Goal: Communication & Community: Answer question/provide support

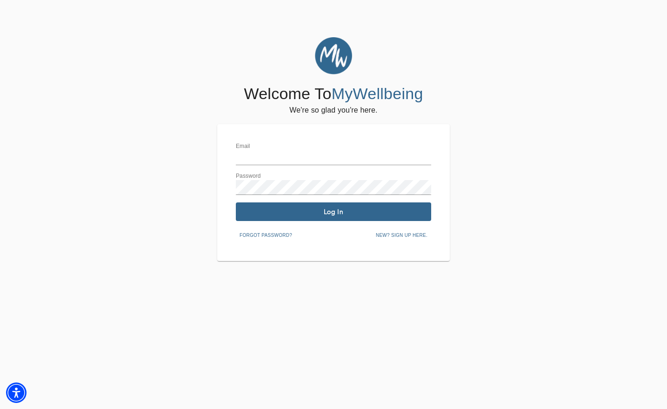
type input "[EMAIL_ADDRESS][DOMAIN_NAME]"
click at [323, 214] on span "Log In" at bounding box center [333, 211] width 188 height 9
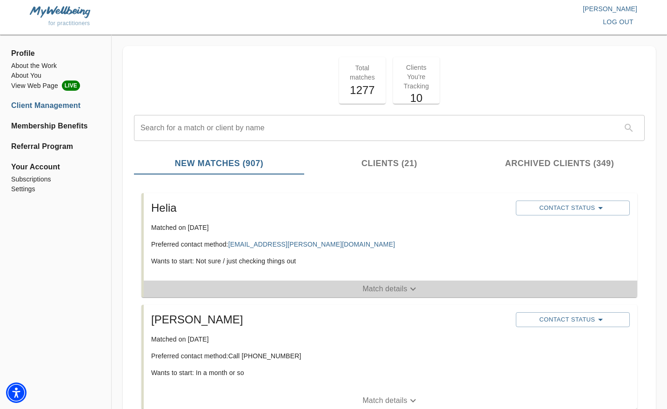
click at [391, 287] on p "Match details" at bounding box center [384, 288] width 45 height 11
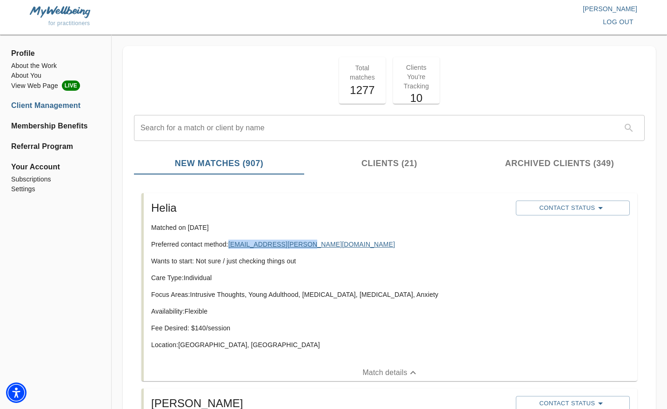
drag, startPoint x: 305, startPoint y: 245, endPoint x: 231, endPoint y: 245, distance: 74.4
click at [231, 245] on p "Preferred contact method: [EMAIL_ADDRESS][PERSON_NAME][DOMAIN_NAME]" at bounding box center [329, 243] width 357 height 9
copy link "[EMAIL_ADDRESS][PERSON_NAME][DOMAIN_NAME]"
click at [324, 249] on div "Helia Matched on [DATE] Preferred contact method: [EMAIL_ADDRESS][PERSON_NAME][…" at bounding box center [329, 279] width 364 height 164
click at [574, 207] on span "Contact Status" at bounding box center [572, 207] width 105 height 11
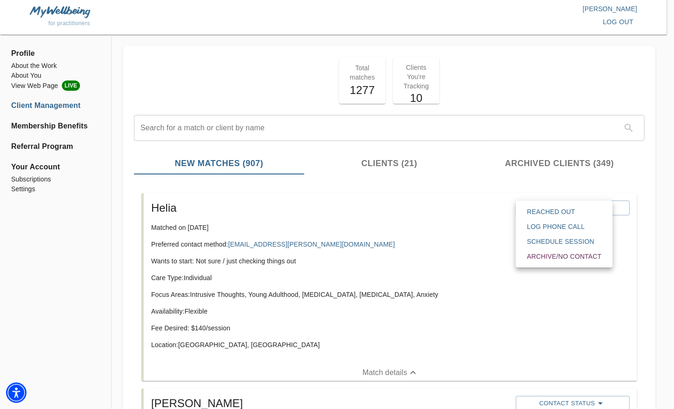
click at [542, 214] on span "Reached Out" at bounding box center [564, 211] width 74 height 9
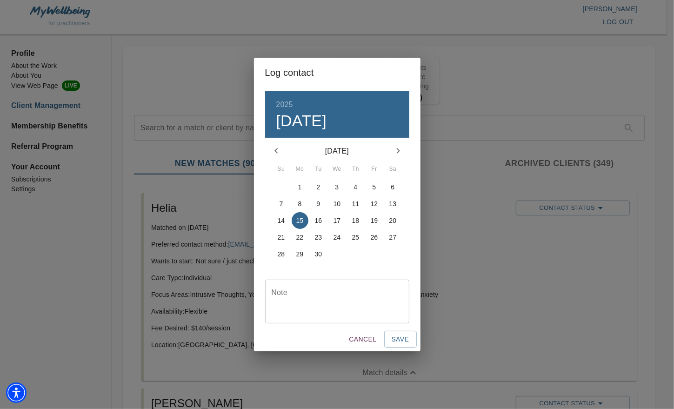
click at [351, 294] on textarea at bounding box center [336, 301] width 131 height 26
type textarea "emailed"
click at [398, 337] on span "Save" at bounding box center [400, 339] width 18 height 12
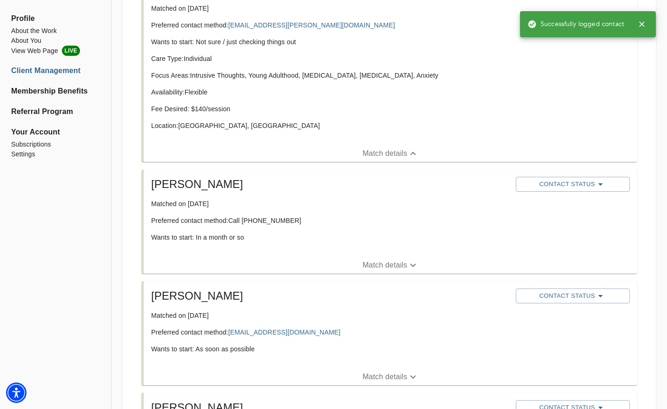
scroll to position [220, 0]
click at [405, 268] on p "Match details" at bounding box center [384, 263] width 45 height 11
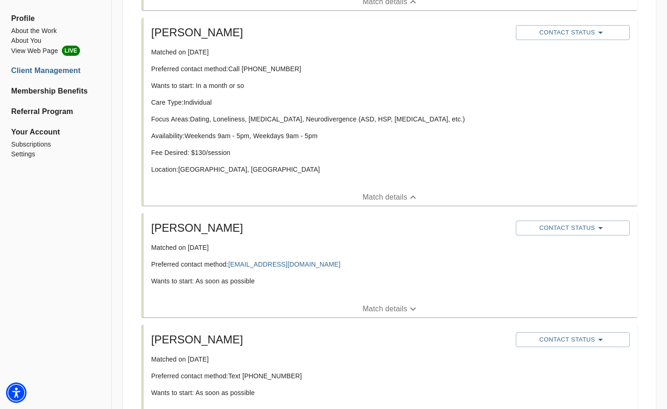
scroll to position [402, 0]
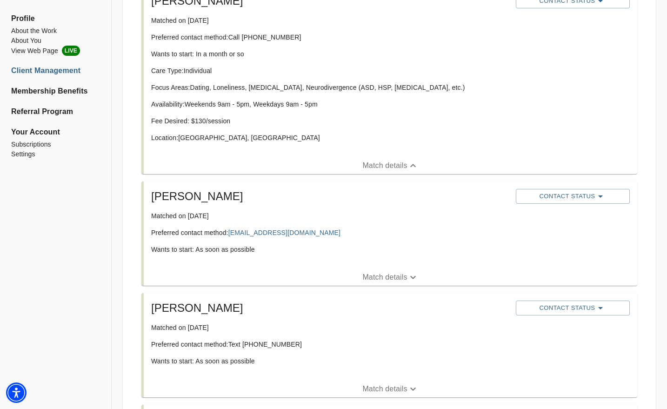
click at [403, 277] on p "Match details" at bounding box center [384, 276] width 45 height 11
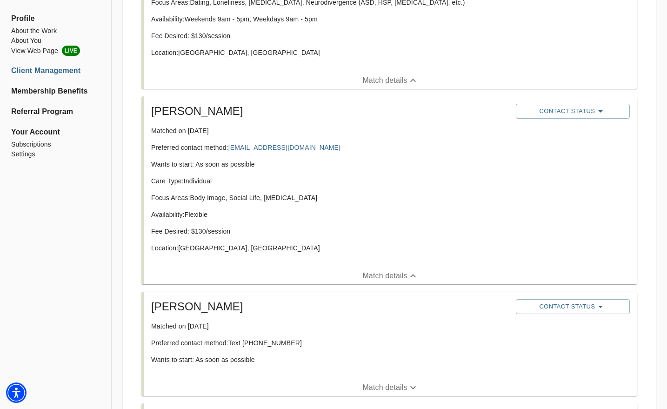
scroll to position [492, 0]
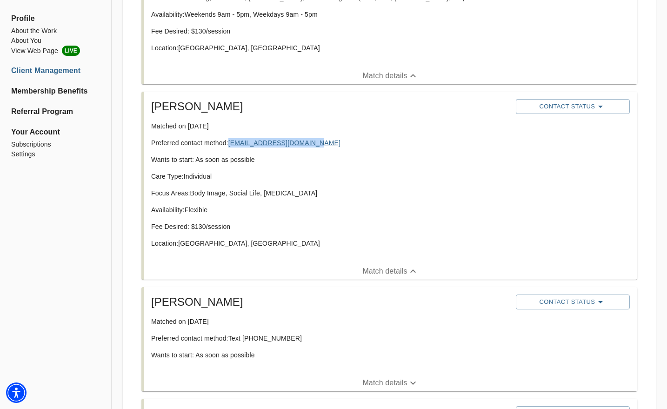
drag, startPoint x: 322, startPoint y: 146, endPoint x: 232, endPoint y: 143, distance: 90.2
click at [232, 143] on p "Preferred contact method: [EMAIL_ADDRESS][DOMAIN_NAME]" at bounding box center [329, 142] width 357 height 9
copy link "[EMAIL_ADDRESS][DOMAIN_NAME]"
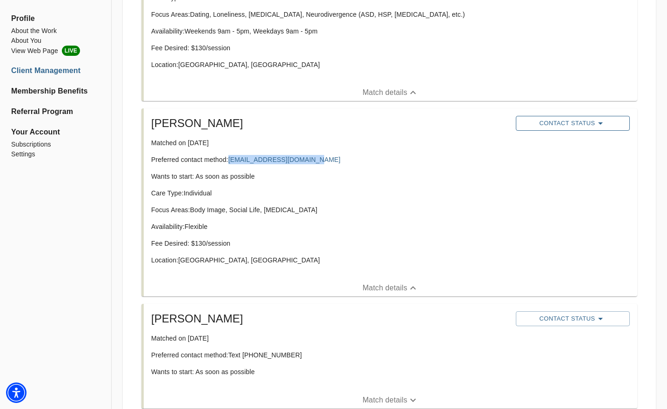
click at [556, 130] on button "Contact Status" at bounding box center [573, 123] width 114 height 15
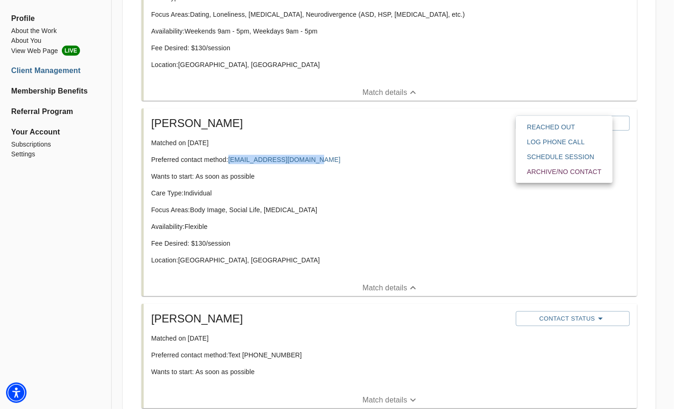
drag, startPoint x: 533, startPoint y: 135, endPoint x: 531, endPoint y: 126, distance: 9.0
click at [531, 126] on ul "Reached Out Log Phone Call Schedule session Archive/No contact" at bounding box center [563, 149] width 89 height 60
click at [531, 126] on span "Reached Out" at bounding box center [564, 126] width 74 height 9
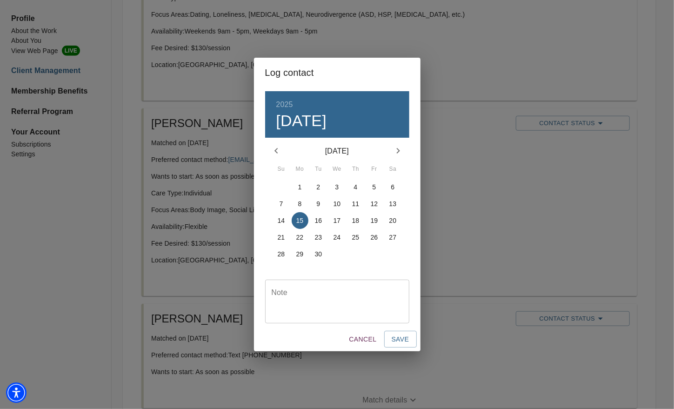
click at [383, 296] on textarea at bounding box center [336, 301] width 131 height 26
type textarea "emailed"
click at [396, 336] on span "Save" at bounding box center [400, 339] width 18 height 12
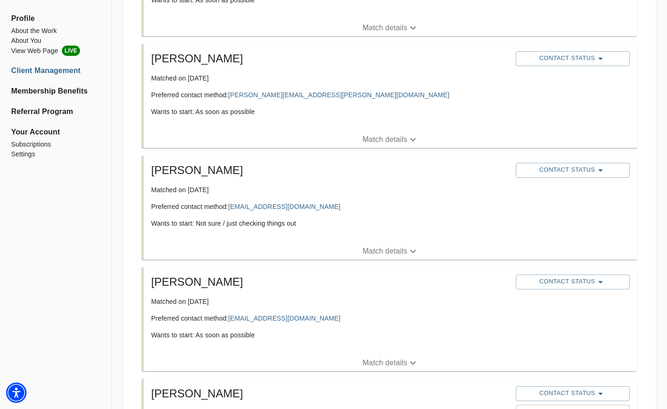
scroll to position [874, 0]
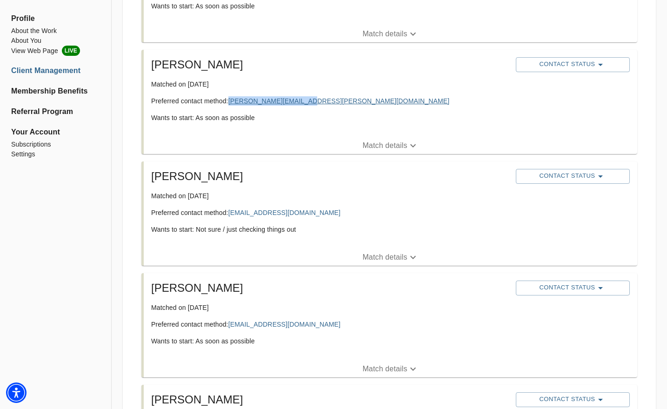
drag, startPoint x: 312, startPoint y: 101, endPoint x: 231, endPoint y: 98, distance: 81.4
click at [231, 98] on p "Preferred contact method: [PERSON_NAME][EMAIL_ADDRESS][PERSON_NAME][DOMAIN_NAME]" at bounding box center [329, 100] width 357 height 9
copy link "[PERSON_NAME][EMAIL_ADDRESS][PERSON_NAME][DOMAIN_NAME]"
drag, startPoint x: 309, startPoint y: 210, endPoint x: 232, endPoint y: 212, distance: 77.2
click at [232, 212] on p "Preferred contact method: [EMAIL_ADDRESS][DOMAIN_NAME]" at bounding box center [329, 212] width 357 height 9
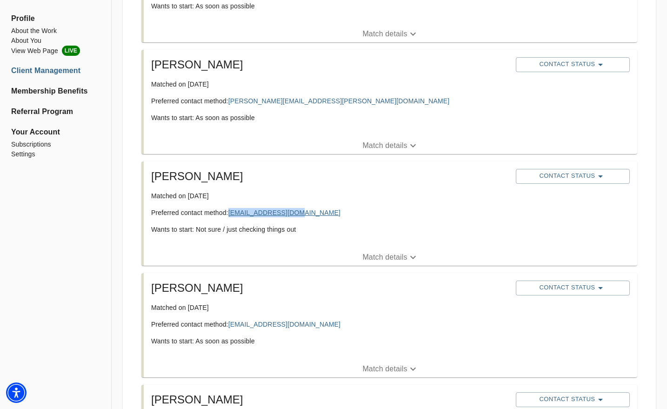
copy link "[EMAIL_ADDRESS][DOMAIN_NAME]"
click at [384, 256] on p "Match details" at bounding box center [384, 256] width 45 height 11
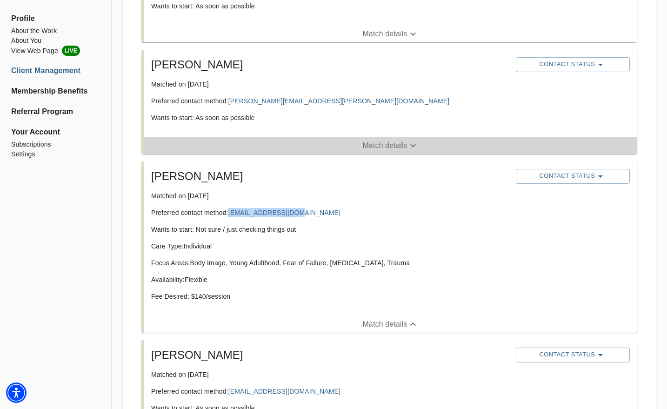
click at [364, 140] on p "Match details" at bounding box center [384, 145] width 45 height 11
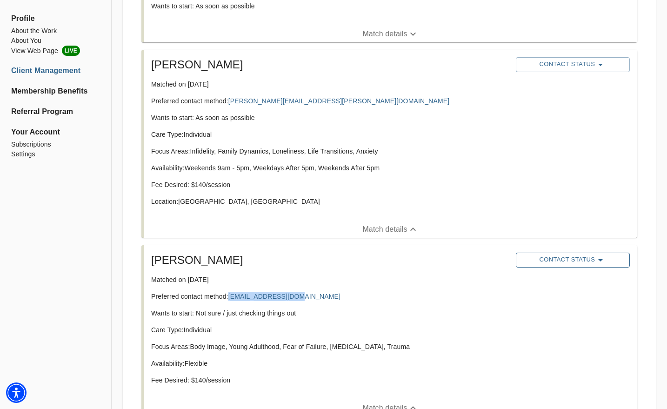
click at [576, 262] on span "Contact Status" at bounding box center [572, 259] width 105 height 11
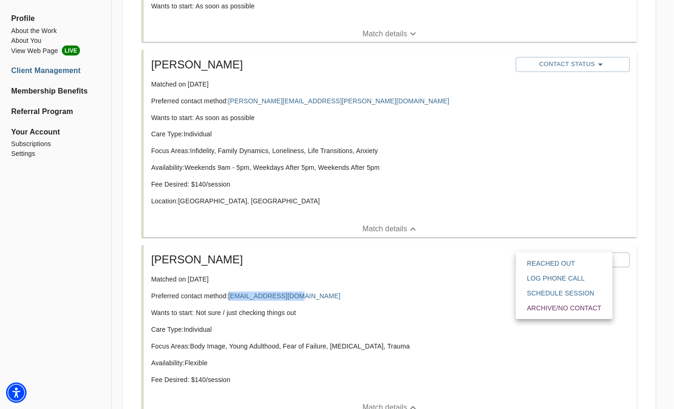
click at [563, 266] on span "Reached Out" at bounding box center [564, 262] width 74 height 9
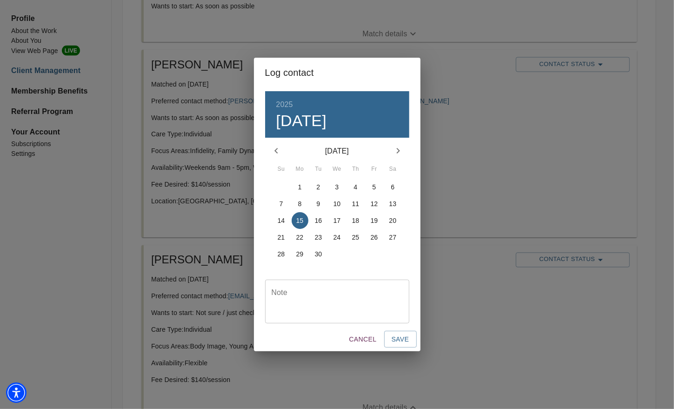
click at [403, 306] on div "Note" at bounding box center [337, 301] width 144 height 44
type textarea "emaield"
click at [405, 335] on span "Save" at bounding box center [400, 339] width 18 height 12
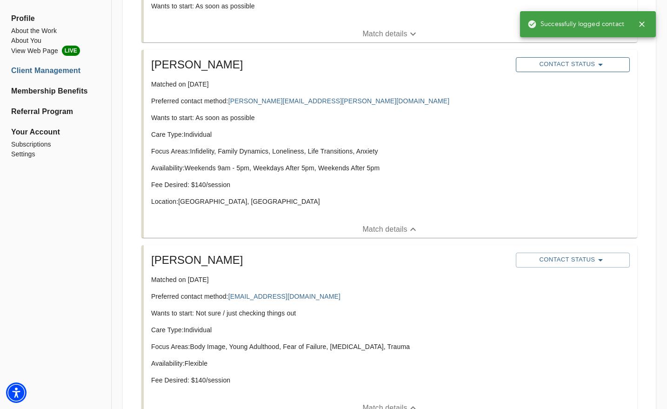
click at [542, 62] on span "Contact Status" at bounding box center [572, 64] width 105 height 11
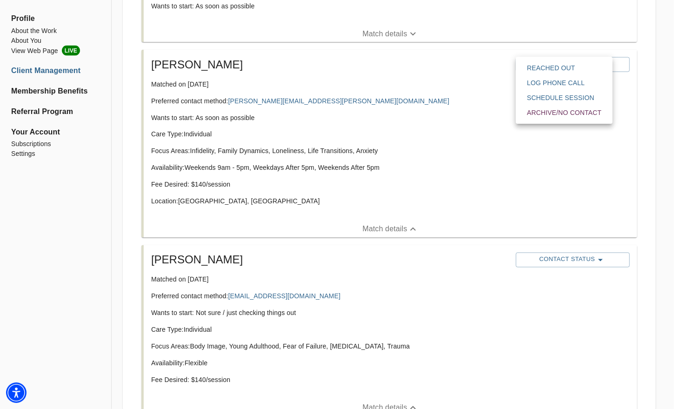
click at [529, 67] on span "Reached Out" at bounding box center [564, 67] width 74 height 9
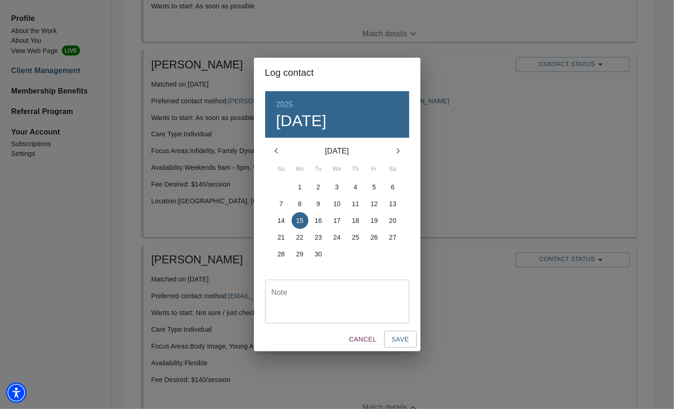
click at [336, 304] on textarea at bounding box center [336, 301] width 131 height 26
type textarea "emailed"
click at [388, 337] on button "Save" at bounding box center [400, 339] width 33 height 17
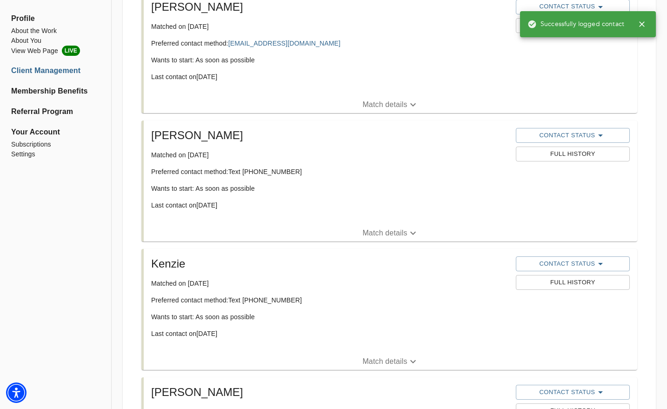
scroll to position [1418, 0]
